Goal: Transaction & Acquisition: Purchase product/service

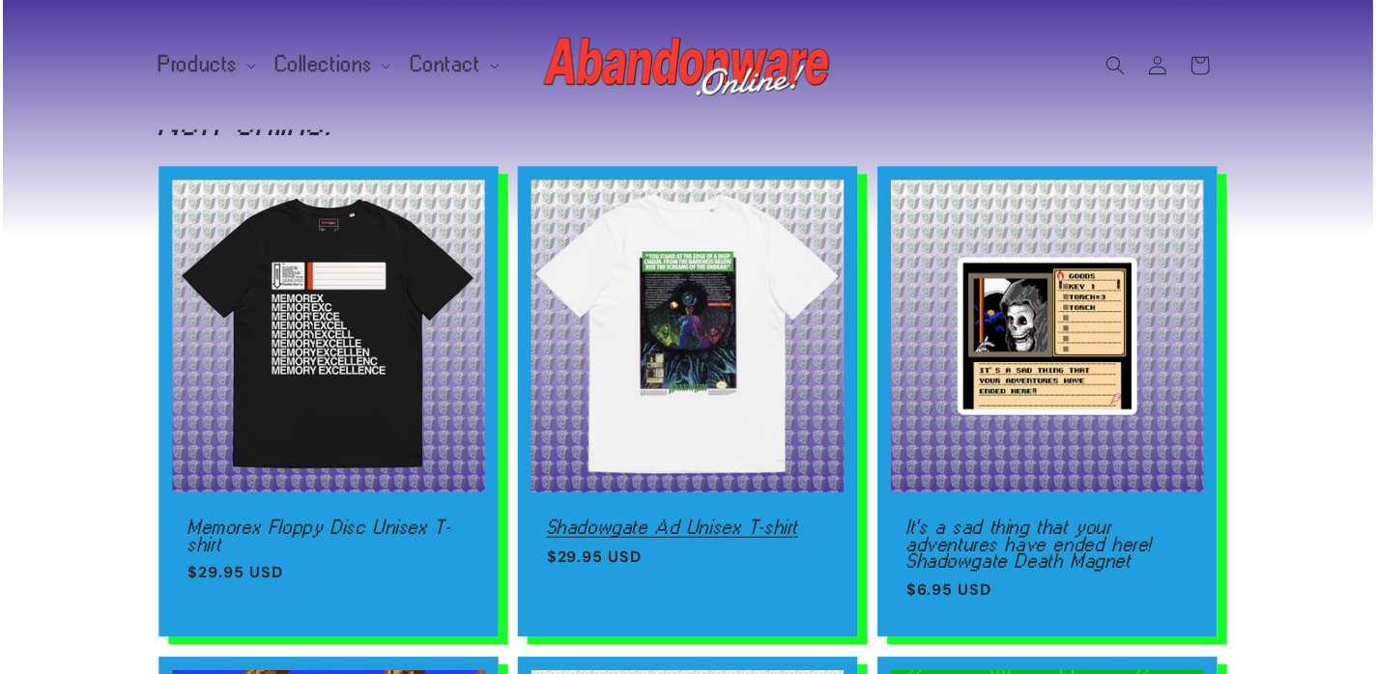
scroll to position [671, 0]
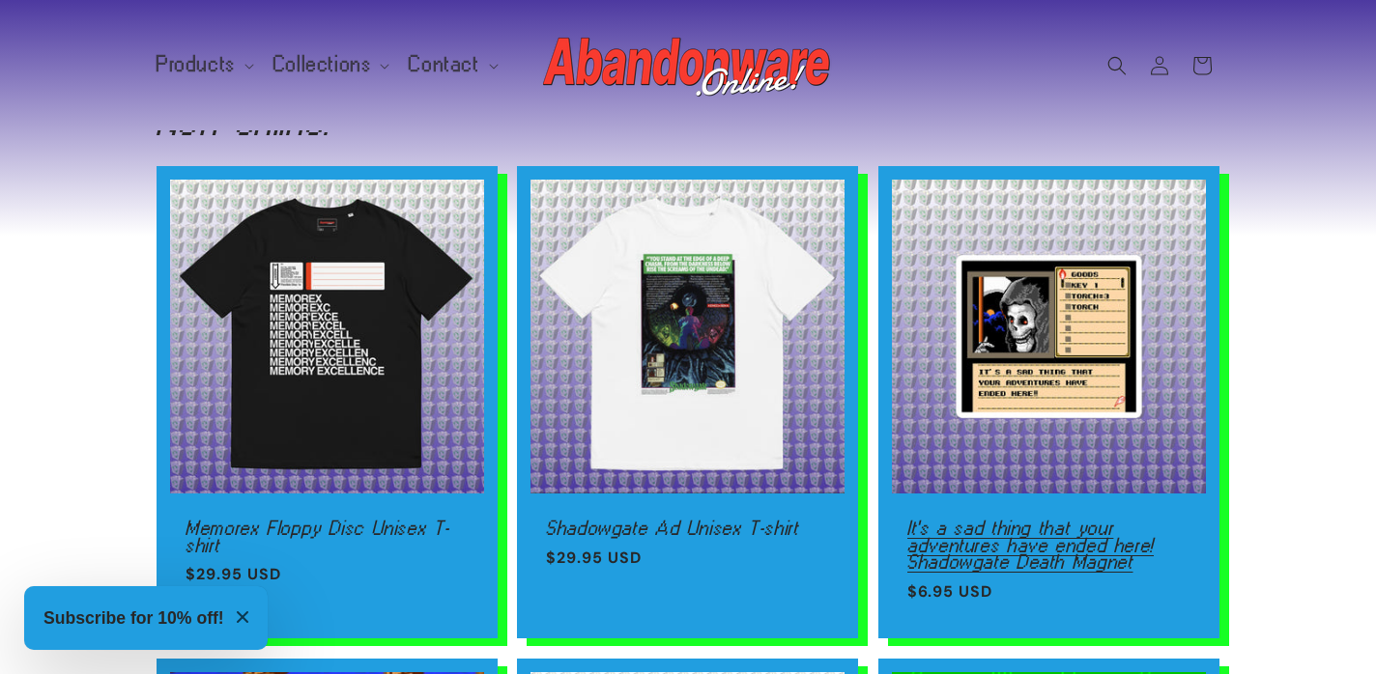
click at [1134, 521] on link "It's a sad thing that your adventures have ended here! Shadowgate Death Magnet" at bounding box center [1048, 546] width 283 height 51
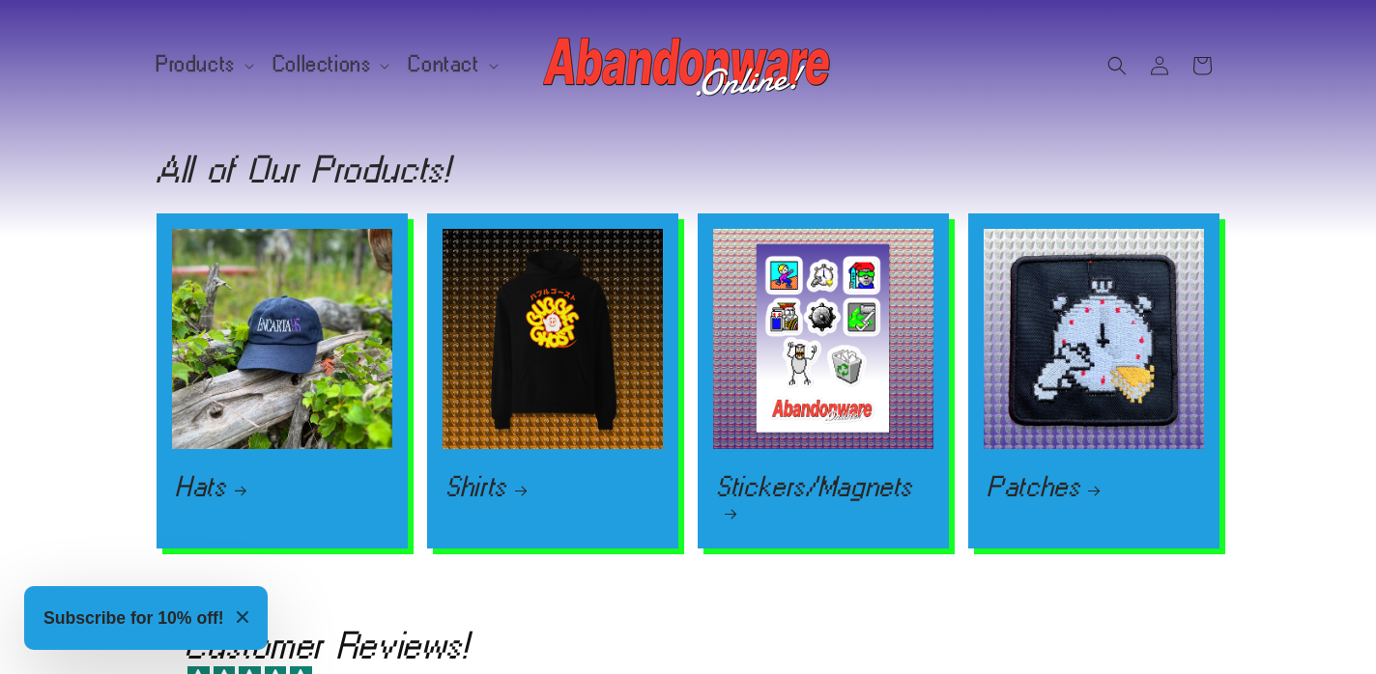
scroll to position [2652, 0]
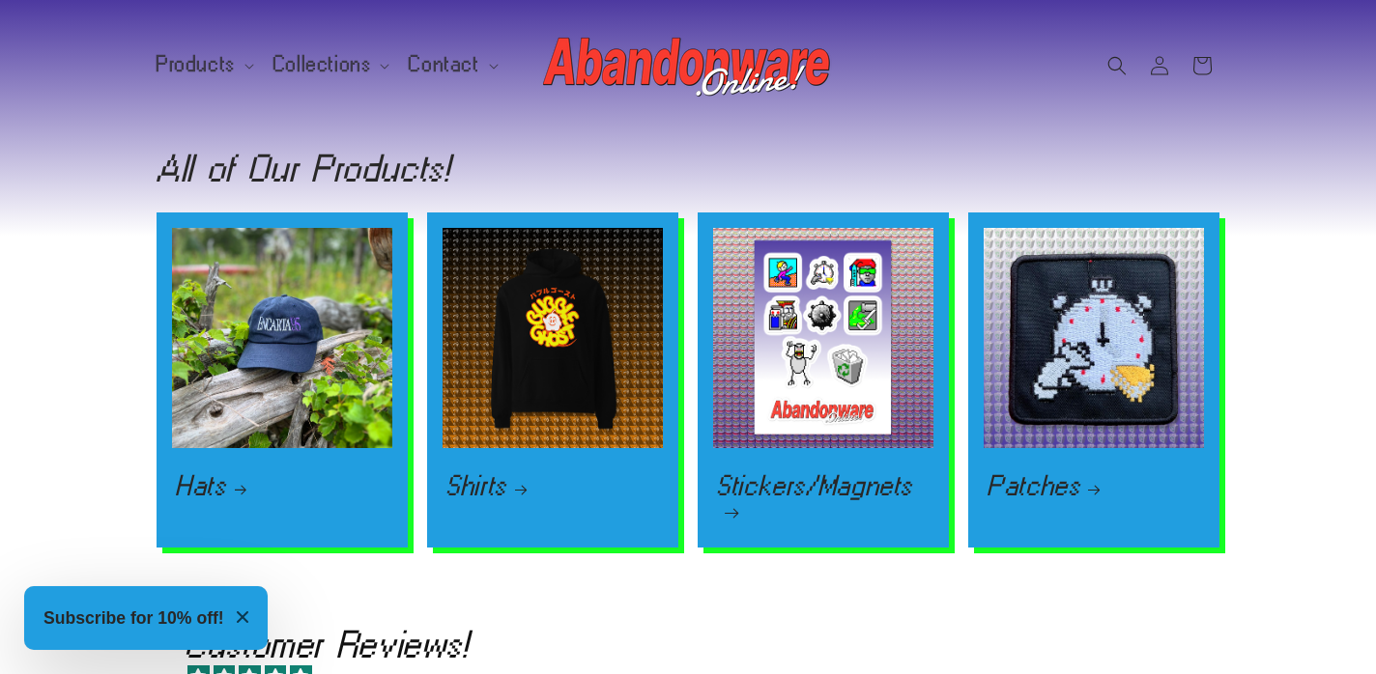
click at [845, 474] on link "Stickers/Magnets" at bounding box center [823, 497] width 213 height 47
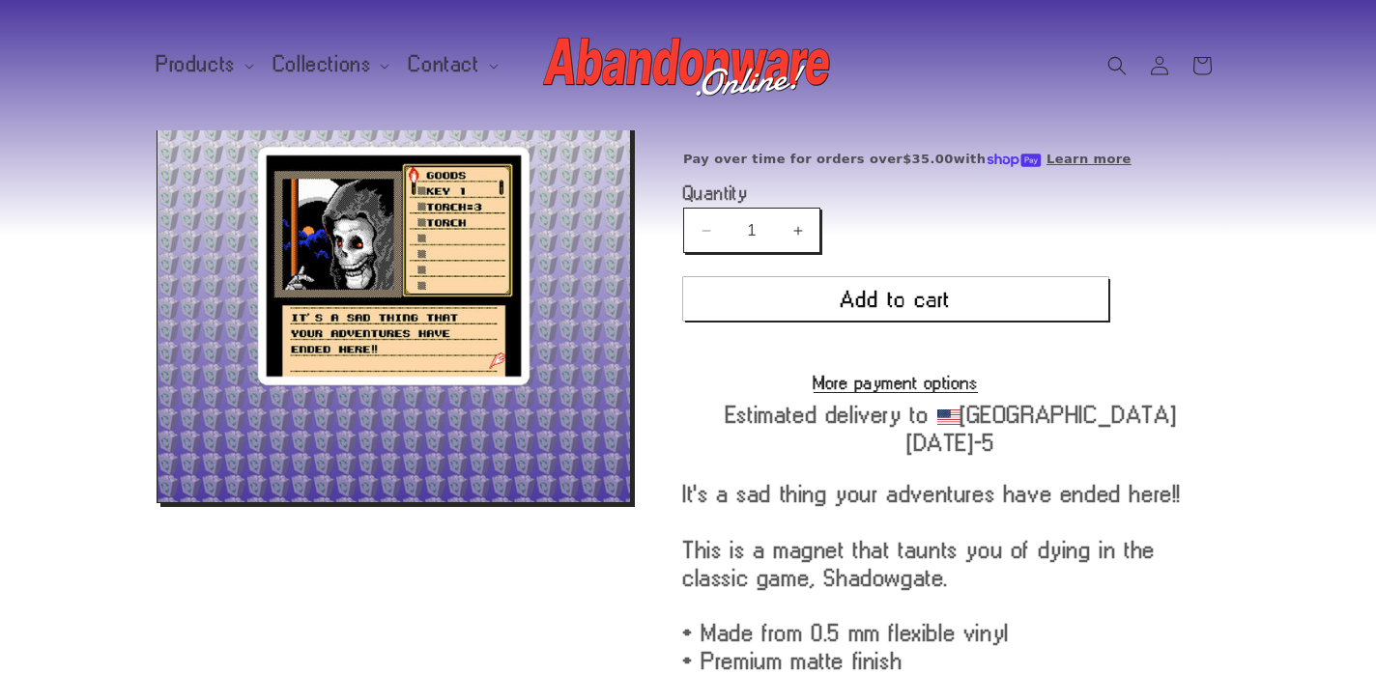
scroll to position [426, 0]
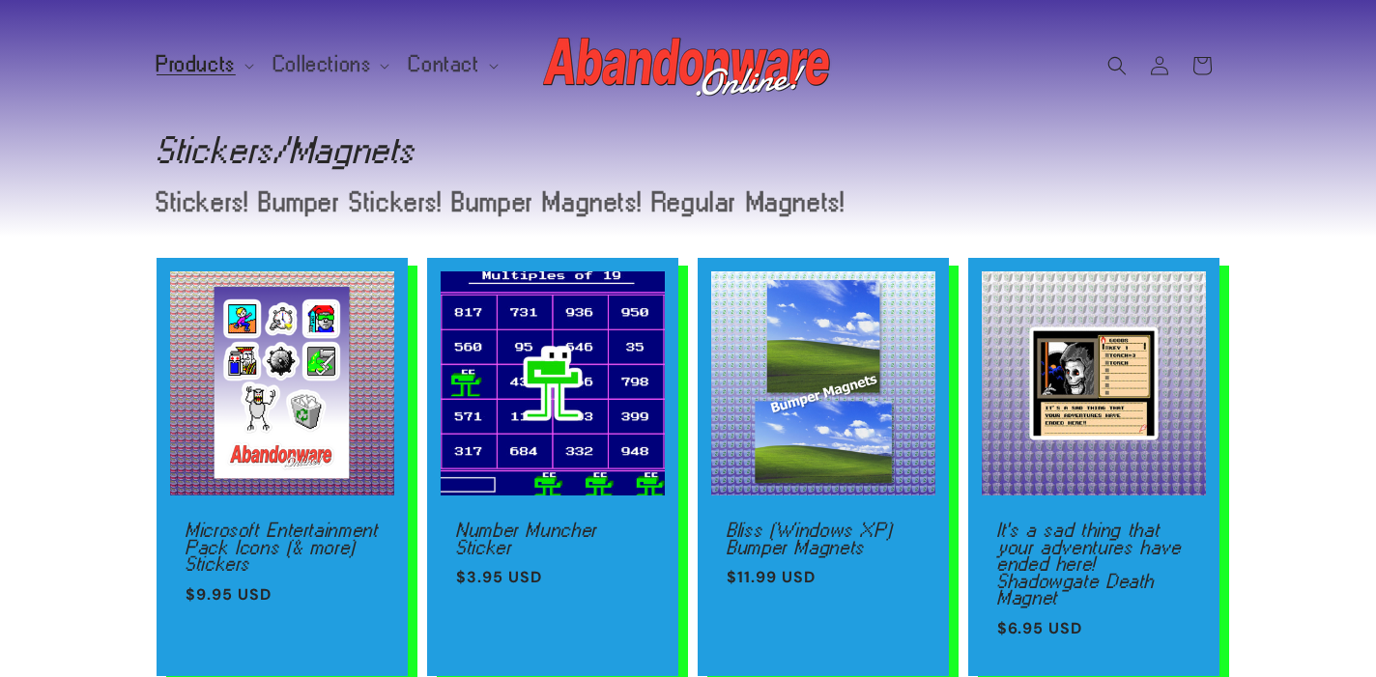
scroll to position [82, 0]
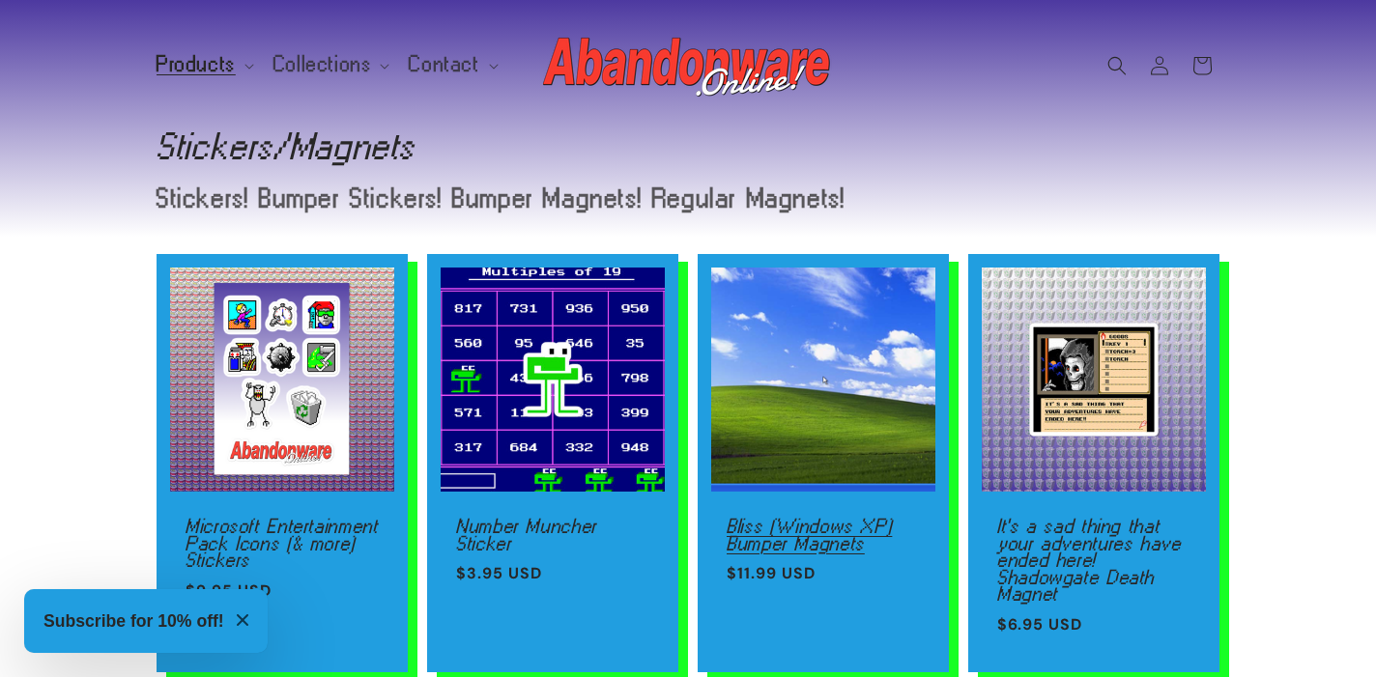
click at [853, 518] on link "Bliss (Windows XP) Bumper Magnets" at bounding box center [823, 535] width 193 height 34
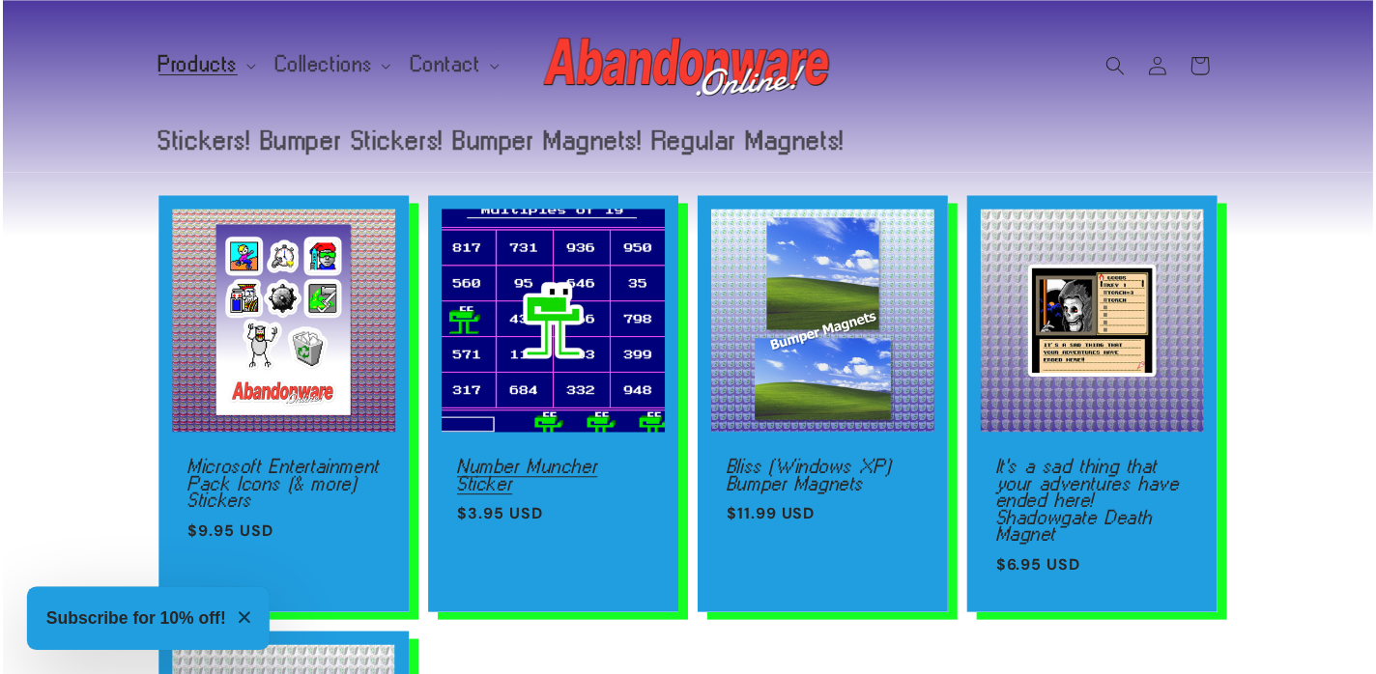
scroll to position [144, 0]
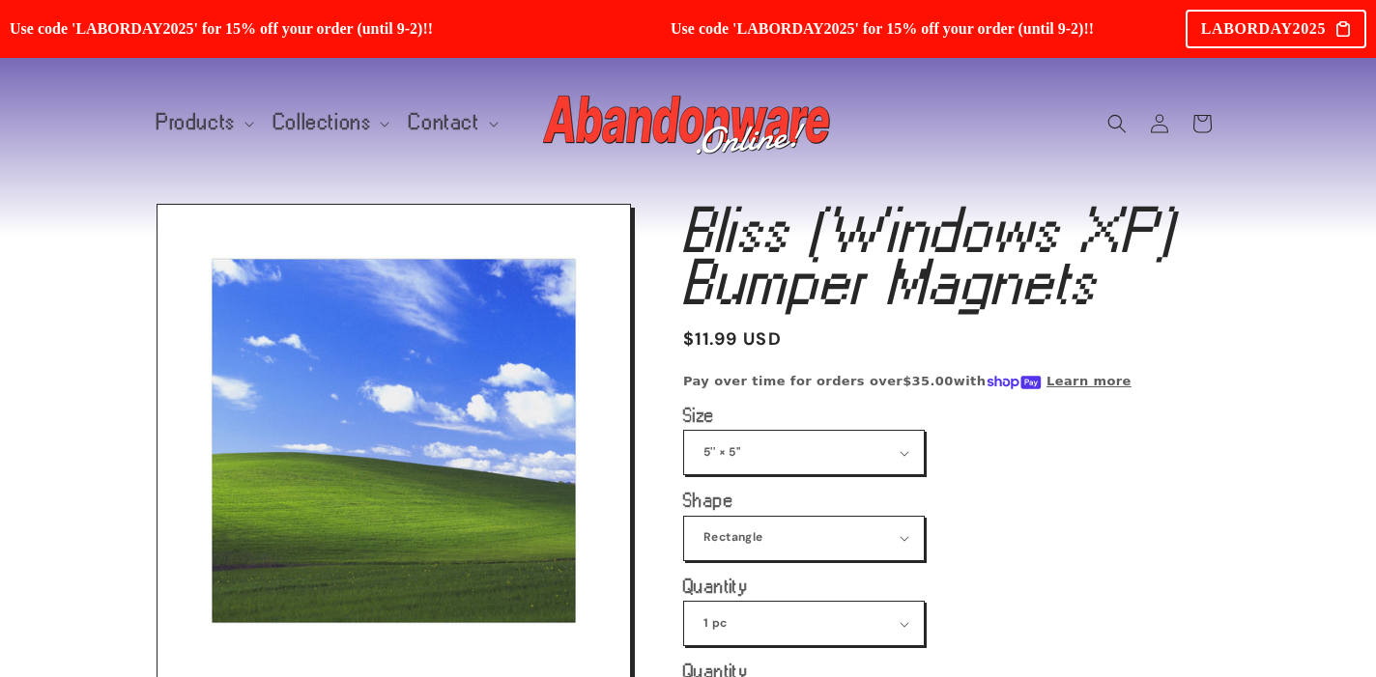
scroll to position [138, 0]
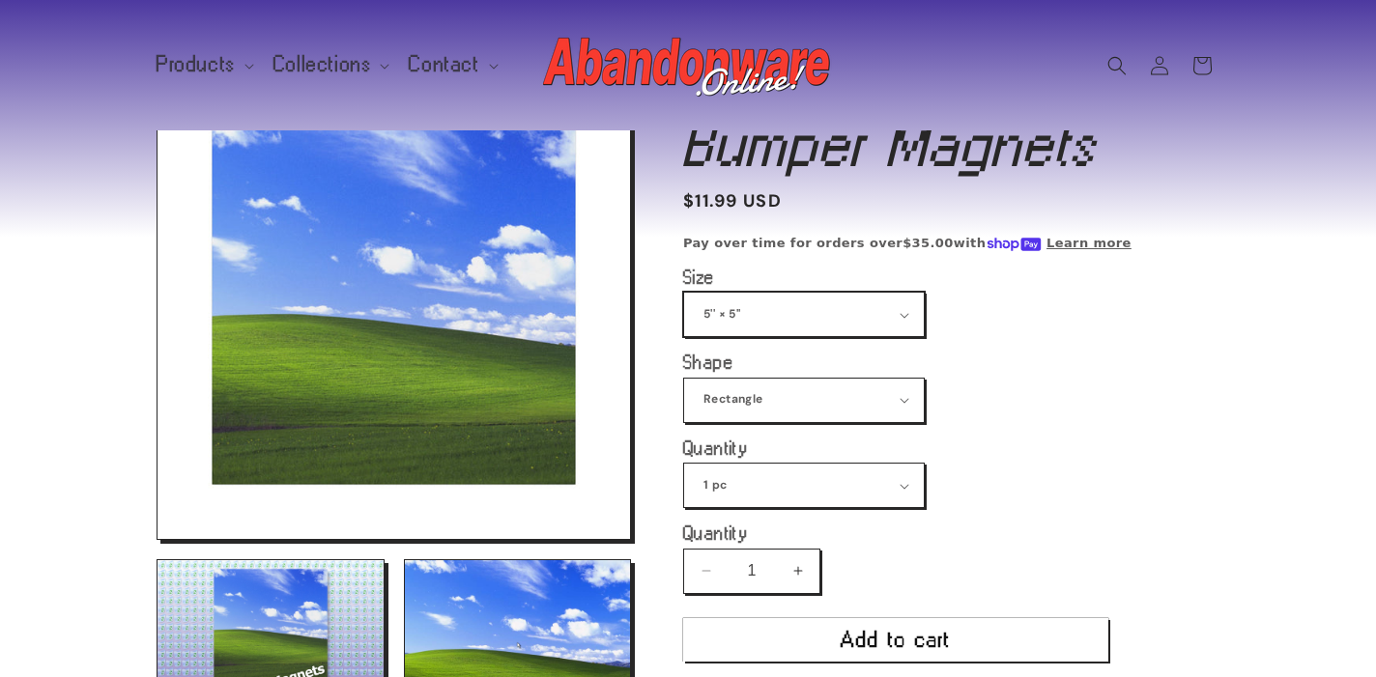
click at [866, 318] on select "5'' × 5'' 7.5'' × 4.5''" at bounding box center [804, 314] width 240 height 43
select select "7.5'' × 4.5''"
click at [684, 293] on select "5'' × 5'' 7.5'' × 4.5''" at bounding box center [804, 314] width 240 height 43
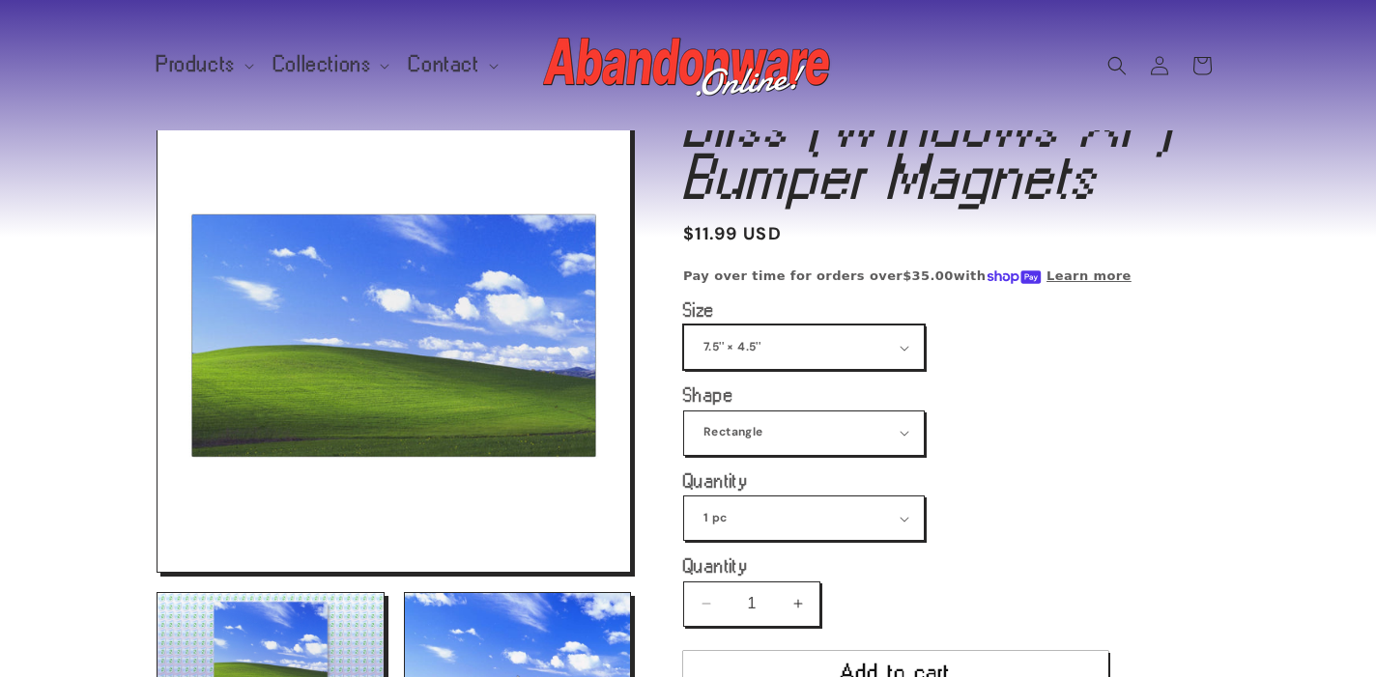
scroll to position [73, 0]
